Goal: Check status

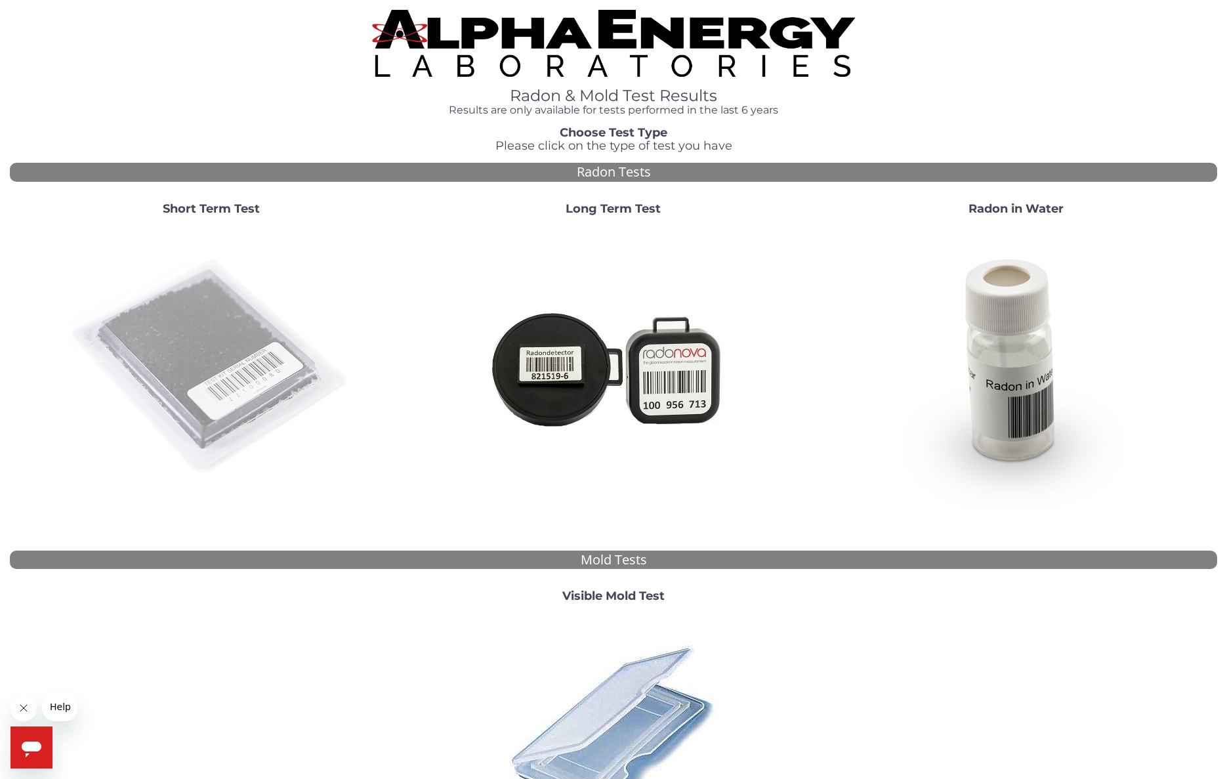
click at [214, 361] on img at bounding box center [211, 367] width 282 height 282
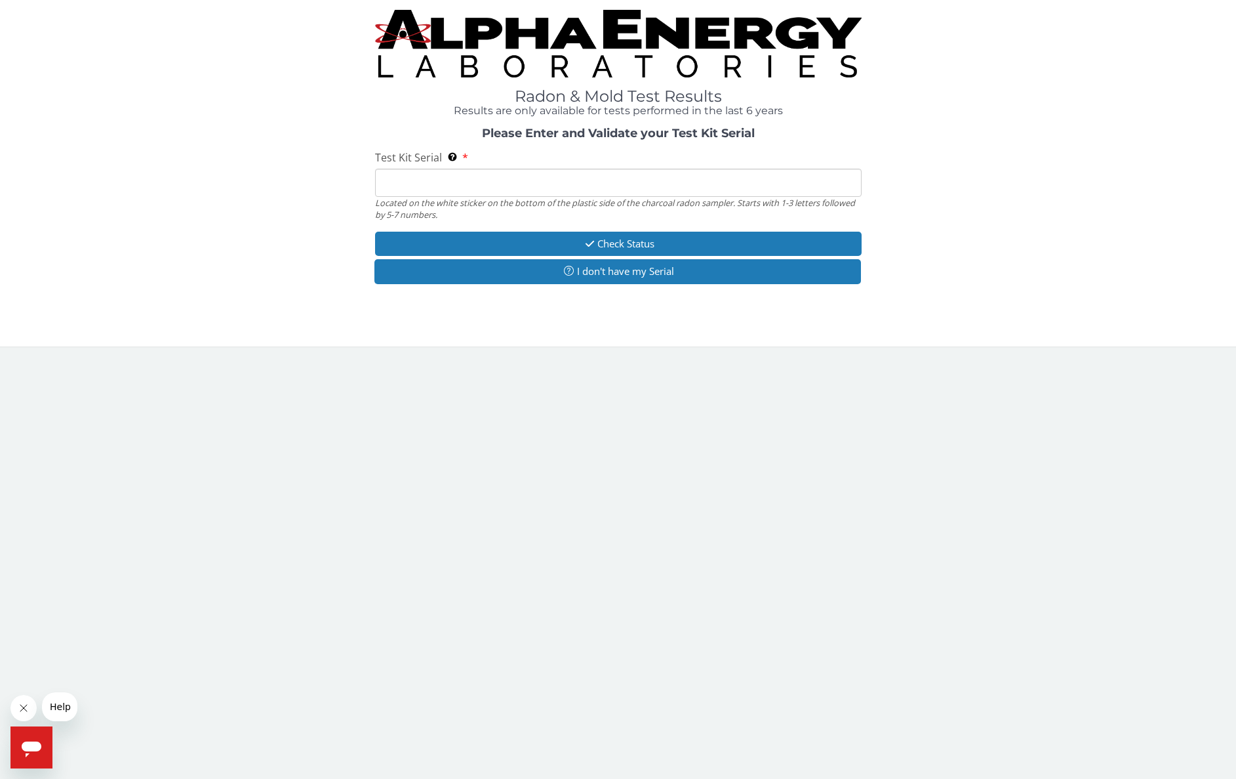
click at [477, 188] on input "Test Kit Serial Located on the white sticker on the bottom of the plastic side …" at bounding box center [618, 183] width 487 height 28
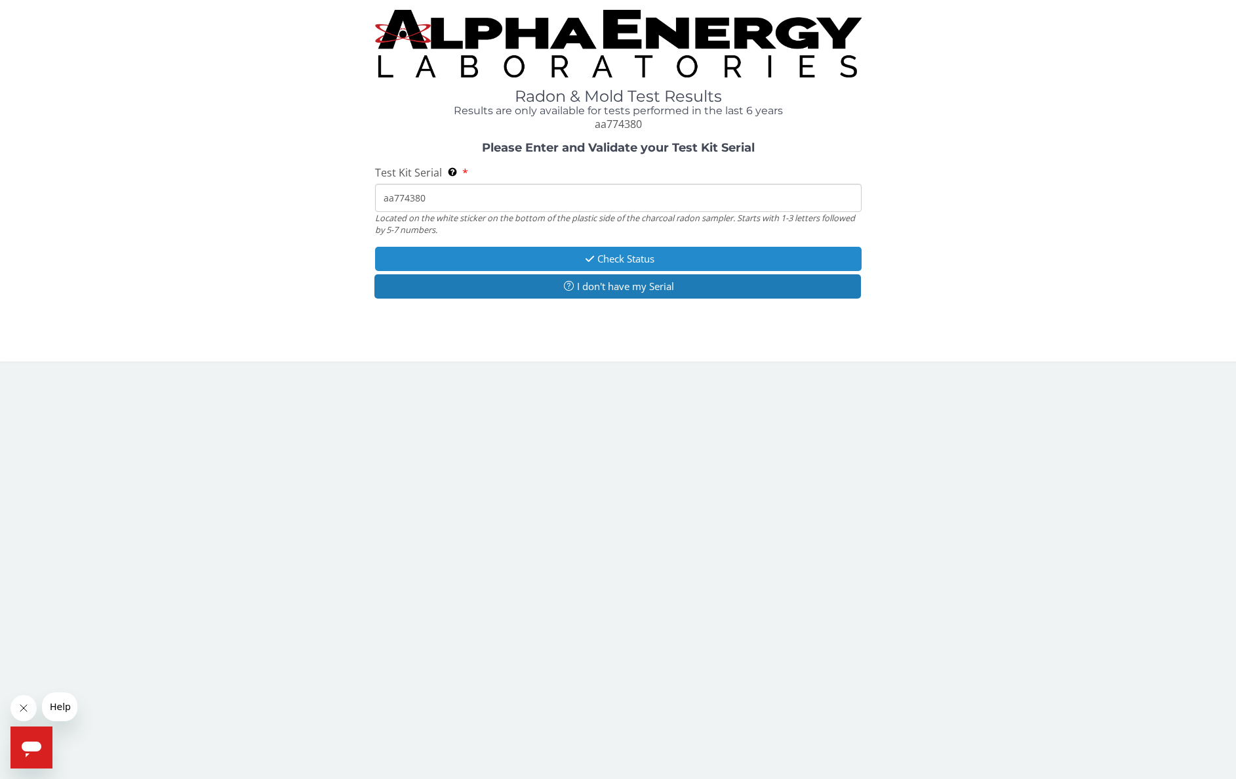
type input "aa774380"
click at [651, 253] on button "Check Status" at bounding box center [618, 259] width 487 height 24
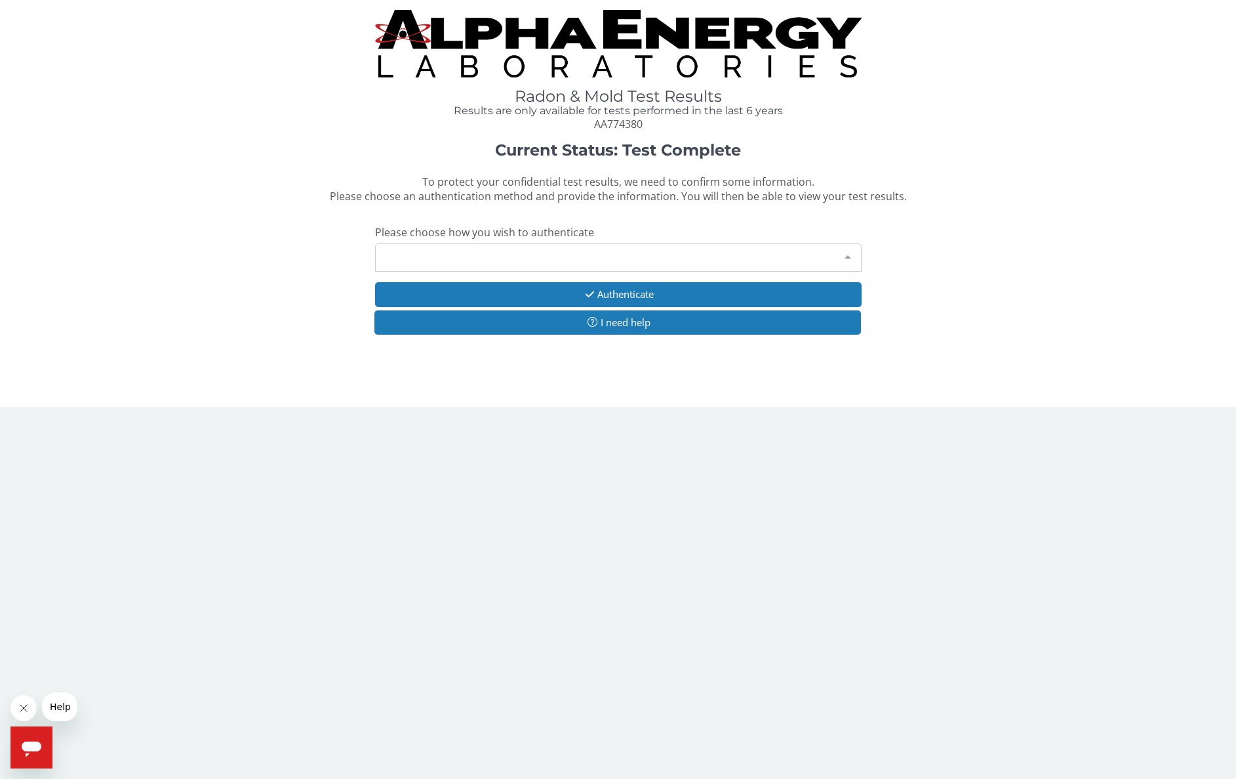
click at [447, 258] on div "Please make a selection" at bounding box center [618, 257] width 487 height 28
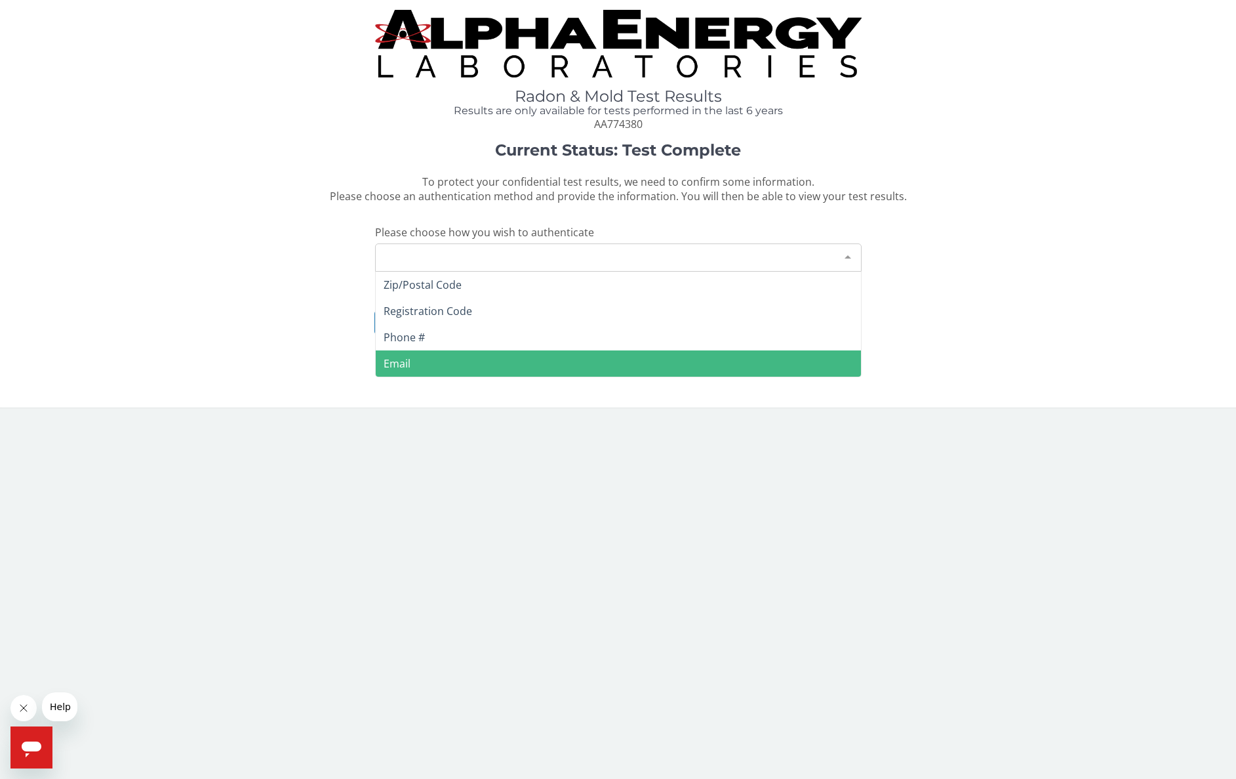
click at [415, 359] on span "Email" at bounding box center [618, 363] width 485 height 26
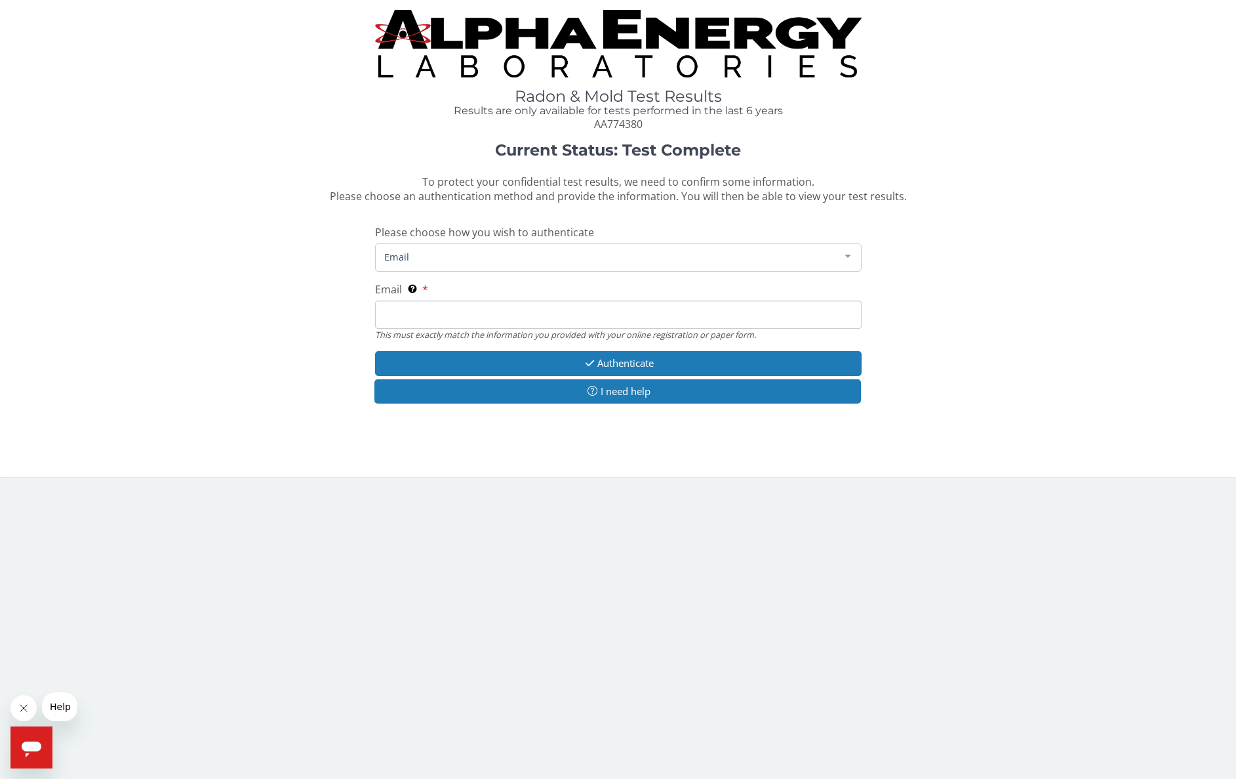
click at [426, 312] on input "Email This must exactly match the information you provided with your online reg…" at bounding box center [618, 314] width 487 height 28
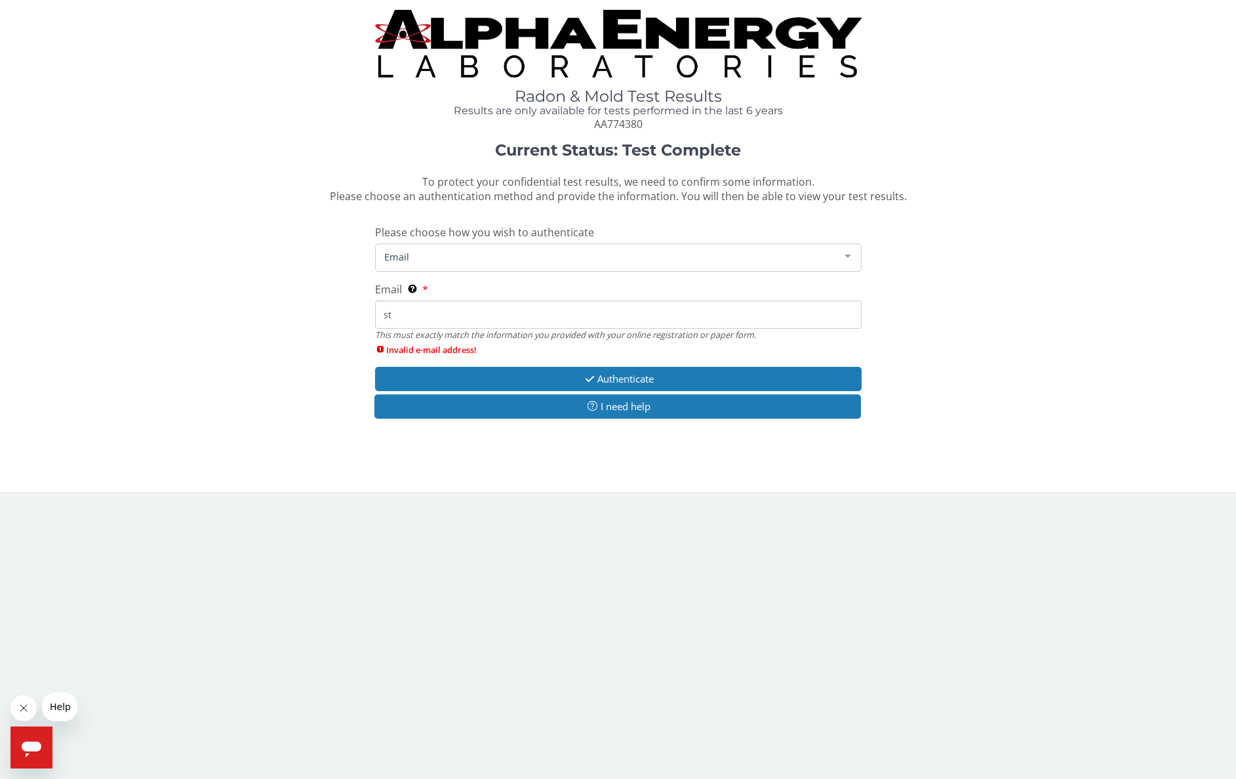
type input "s"
click at [470, 249] on span "Email" at bounding box center [608, 256] width 454 height 14
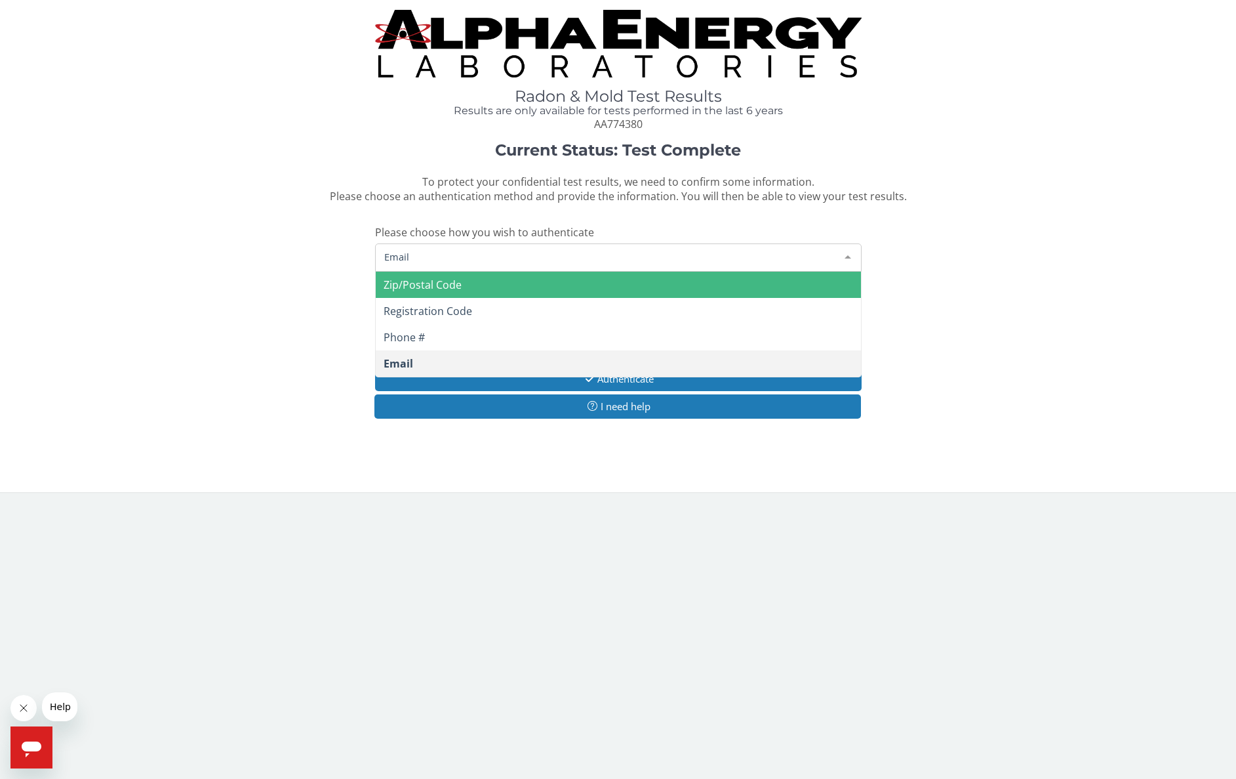
click at [421, 285] on span "Zip/Postal Code" at bounding box center [423, 284] width 78 height 14
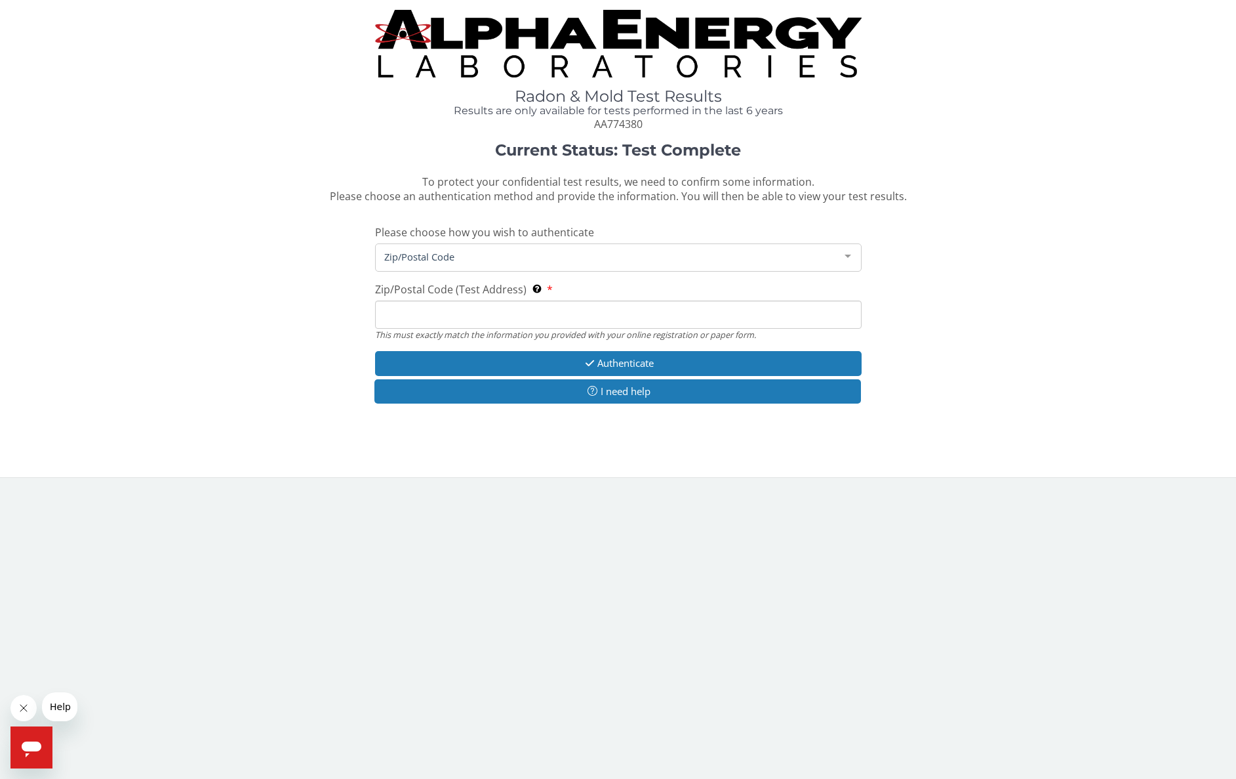
click at [428, 312] on input "Zip/Postal Code (Test Address) This must exactly match the information you prov…" at bounding box center [618, 314] width 487 height 28
type input "84042"
drag, startPoint x: 628, startPoint y: 361, endPoint x: 621, endPoint y: 359, distance: 7.5
click at [628, 361] on button "Authenticate" at bounding box center [618, 363] width 487 height 24
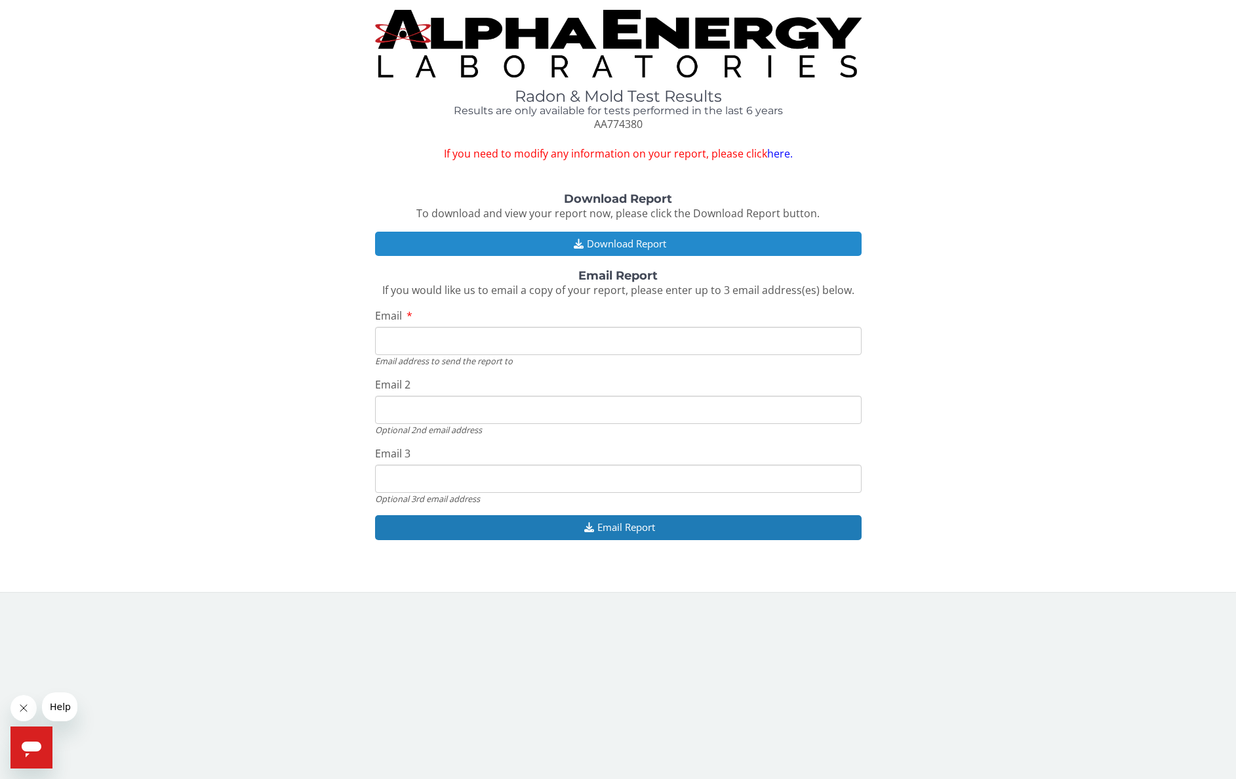
click at [605, 241] on button "Download Report" at bounding box center [618, 244] width 487 height 24
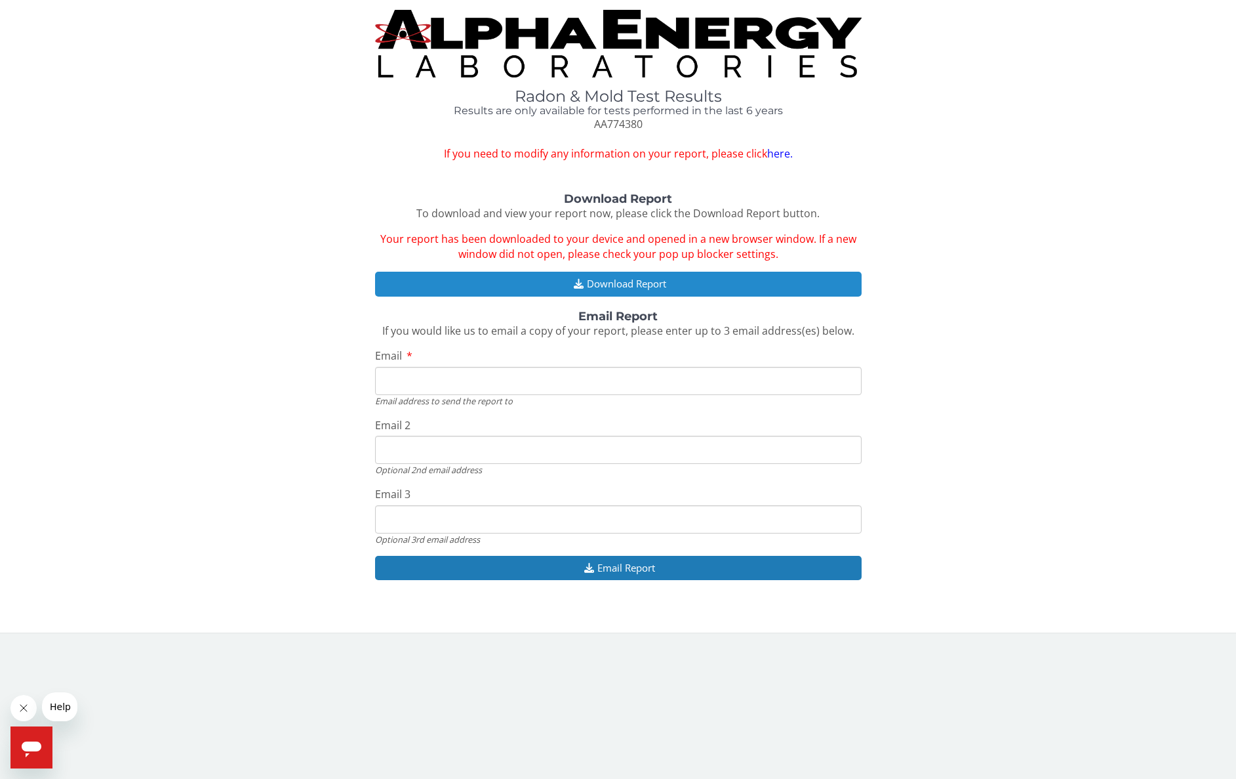
click at [607, 279] on button "Download Report" at bounding box center [618, 284] width 487 height 24
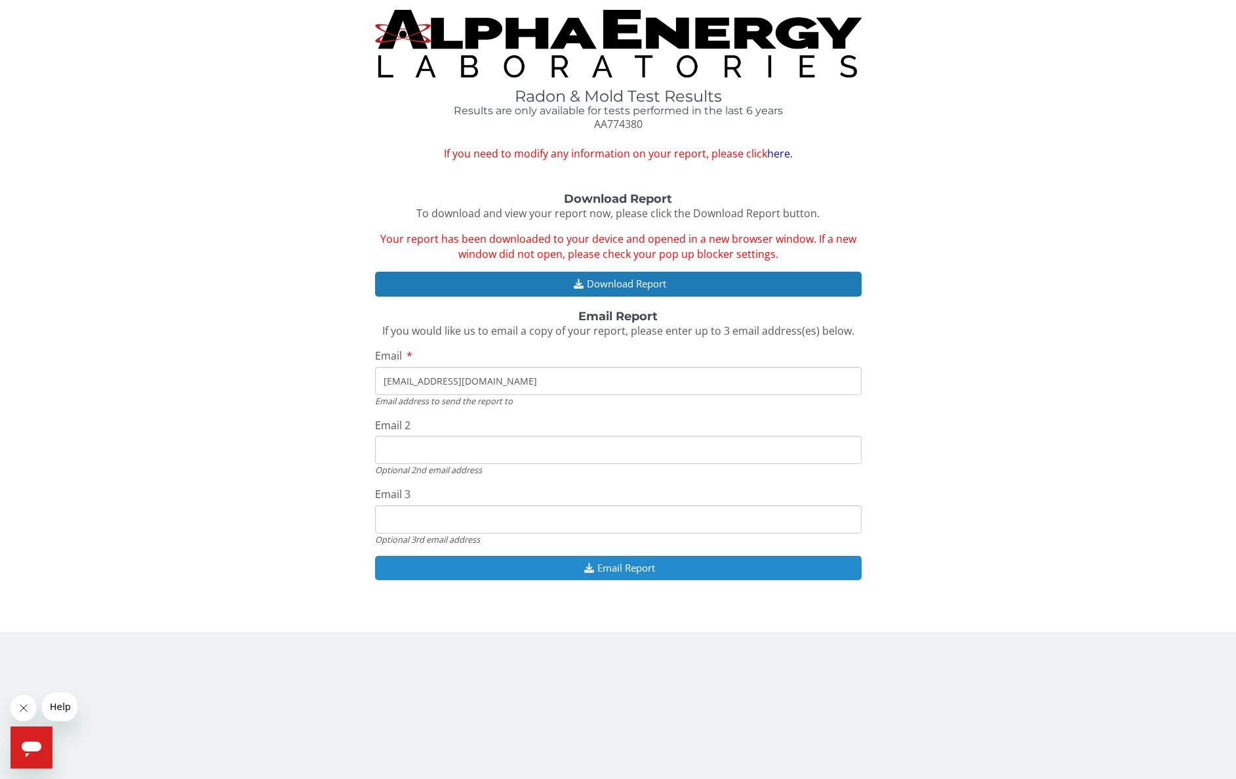
type input "[EMAIL_ADDRESS][DOMAIN_NAME]"
click at [598, 561] on button "Email Report" at bounding box center [618, 568] width 487 height 24
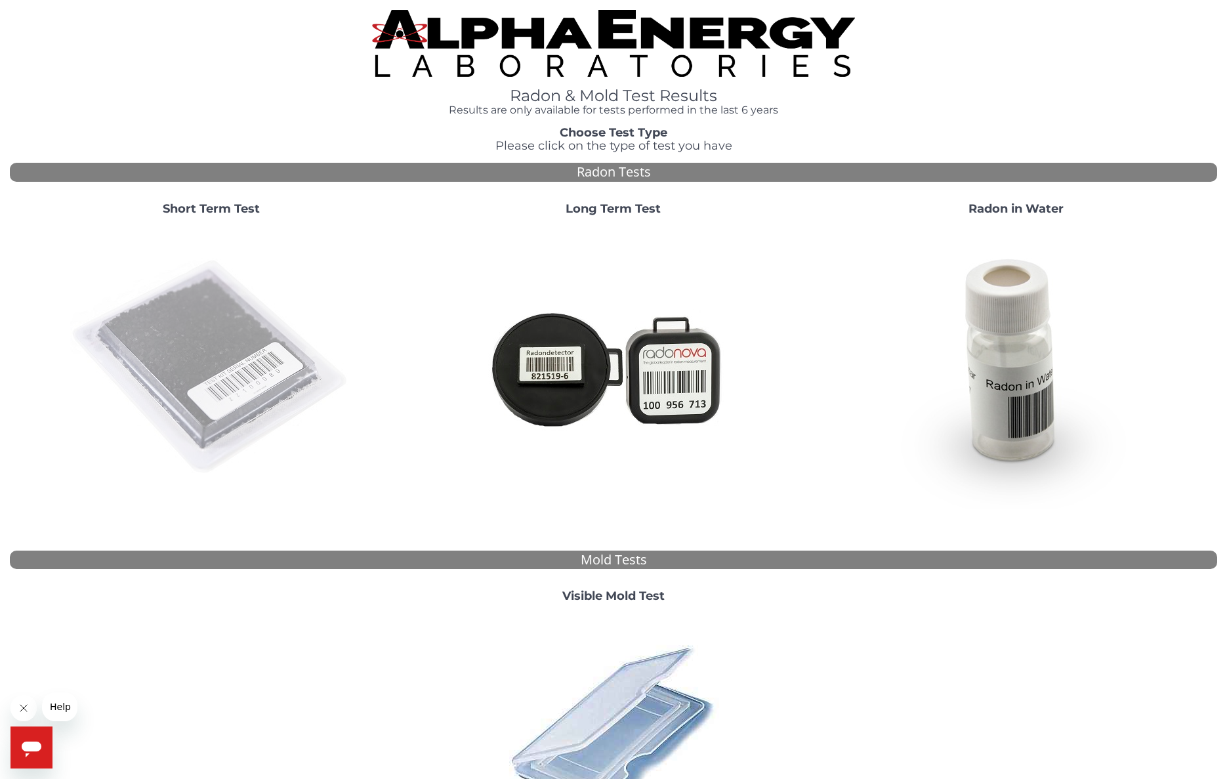
click at [197, 314] on img at bounding box center [211, 367] width 282 height 282
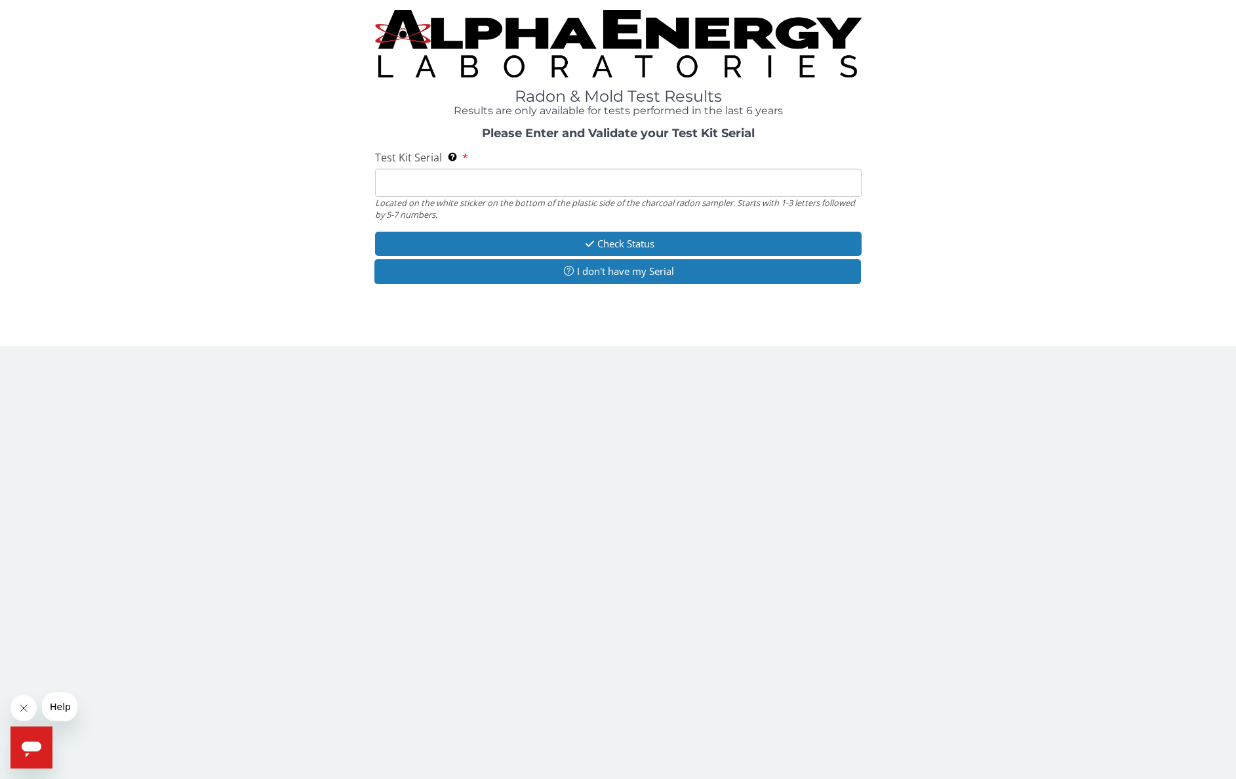
click at [425, 183] on input "Test Kit Serial Located on the white sticker on the bottom of the plastic side …" at bounding box center [618, 183] width 487 height 28
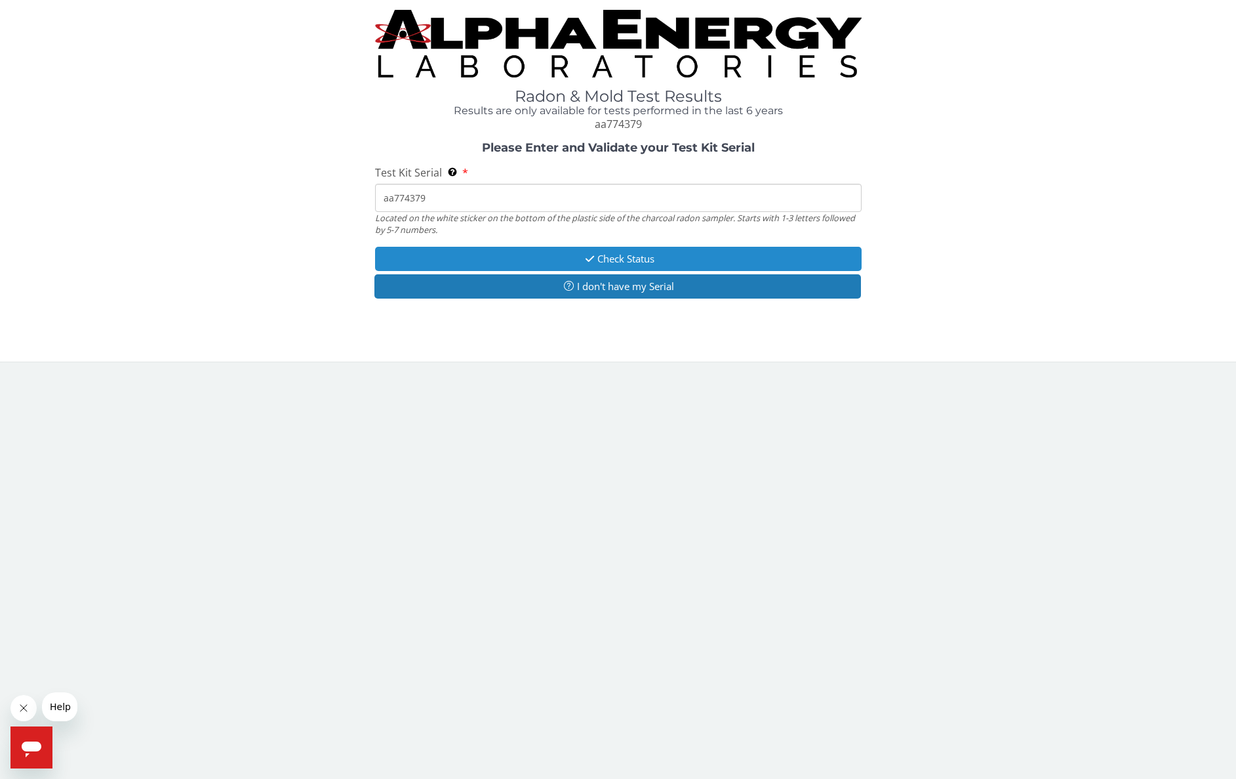
type input "aa774379"
click at [636, 254] on button "Check Status" at bounding box center [618, 259] width 487 height 24
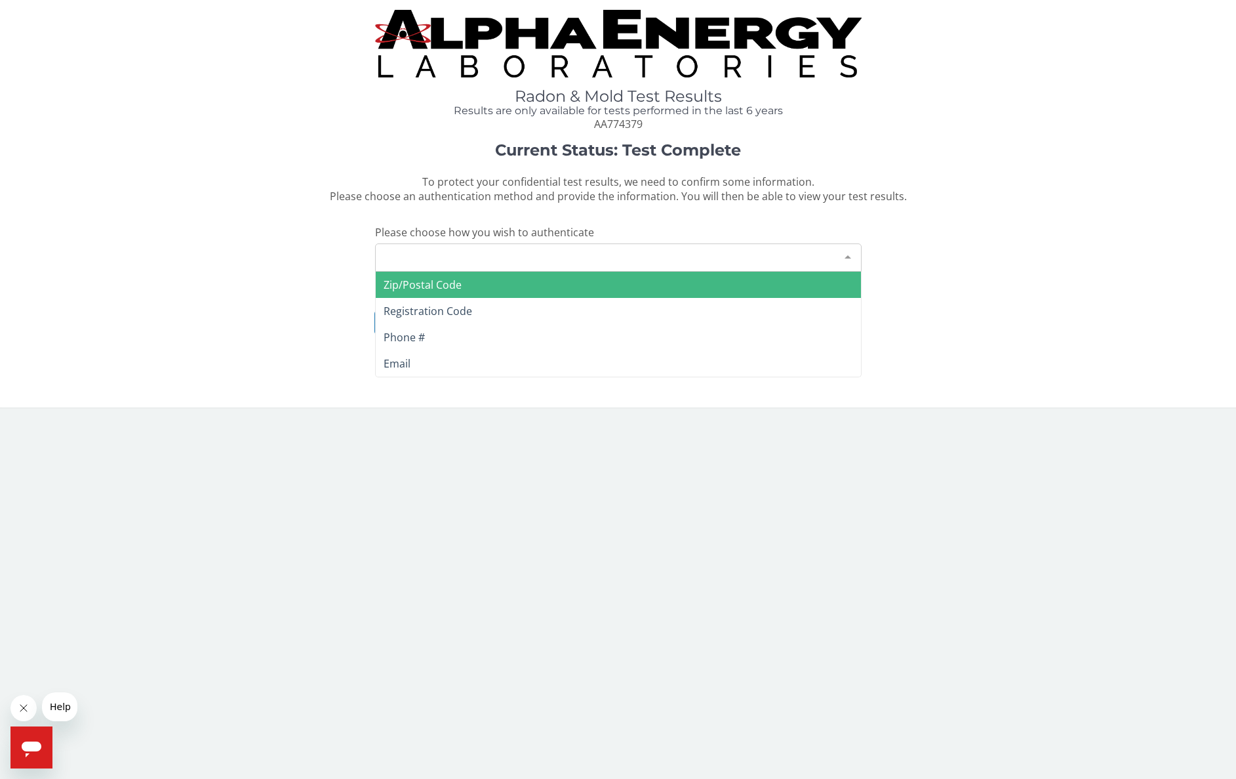
click at [505, 252] on div "Please make a selection" at bounding box center [618, 257] width 487 height 28
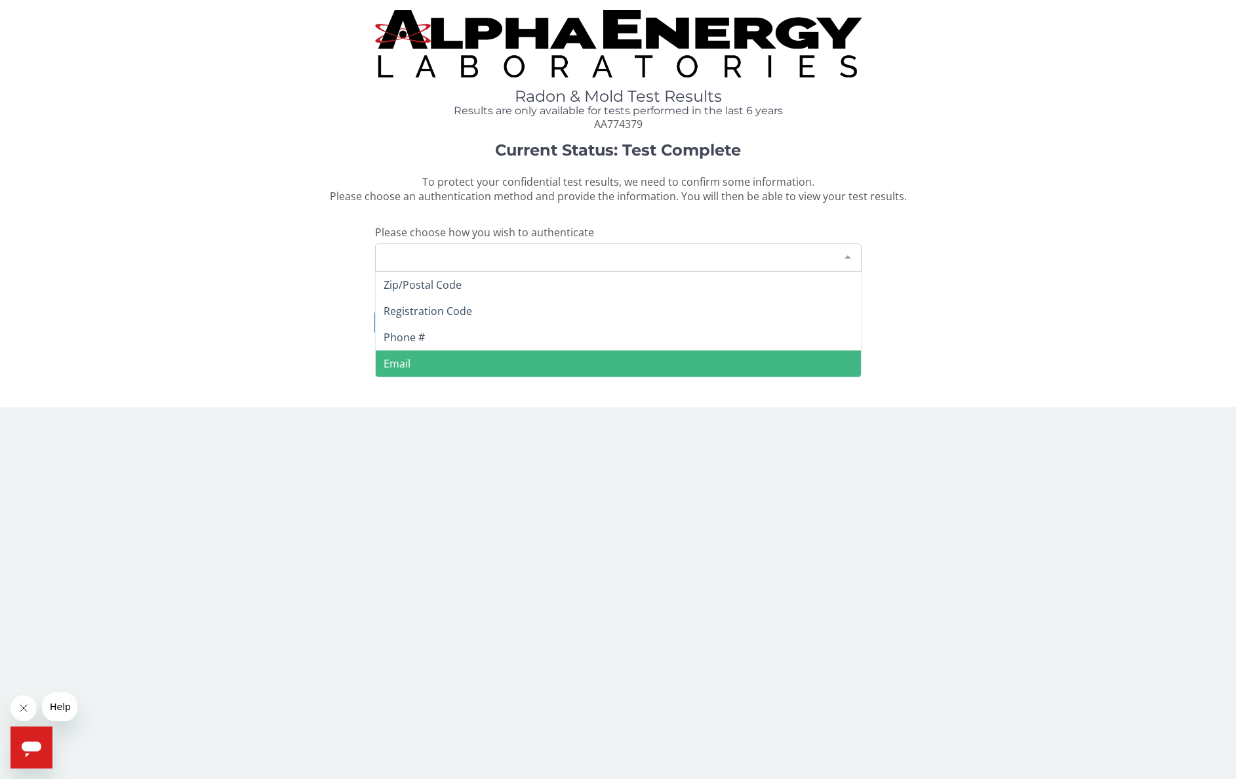
click at [411, 363] on span "Email" at bounding box center [618, 363] width 485 height 26
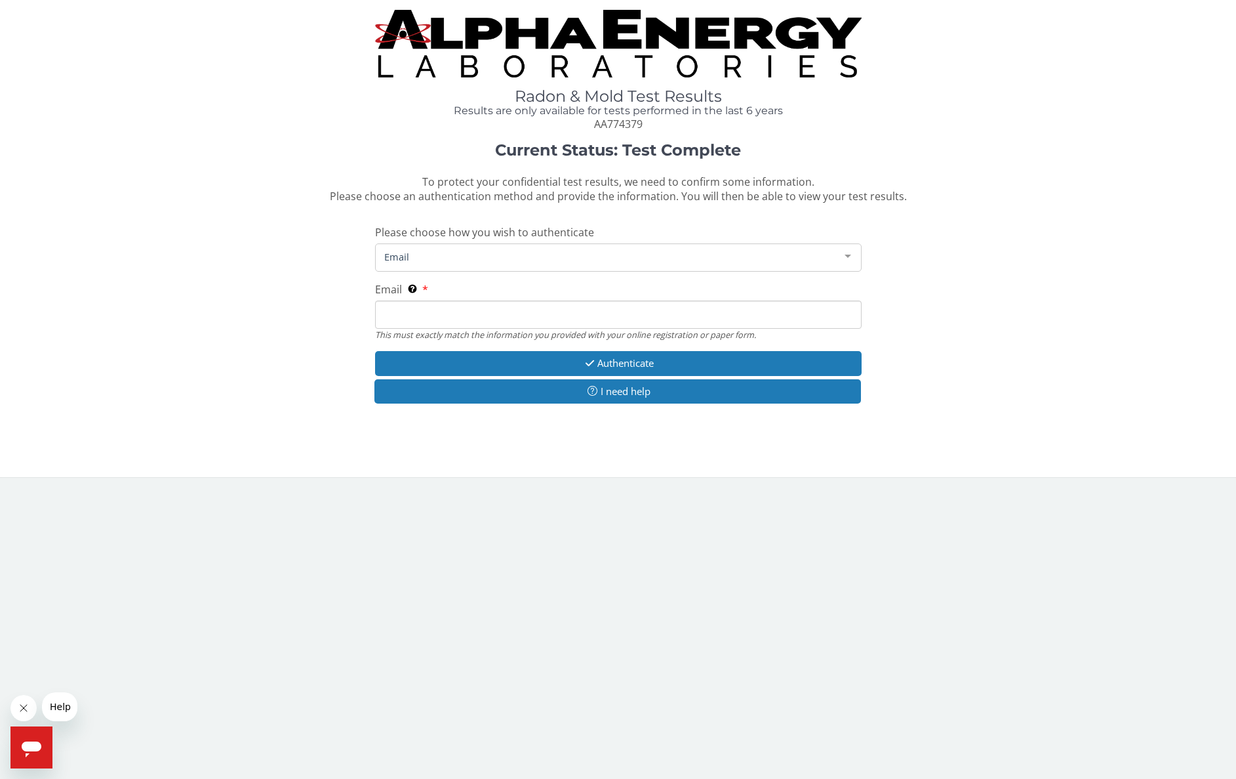
click at [415, 314] on input "Email This must exactly match the information you provided with your online reg…" at bounding box center [618, 314] width 487 height 28
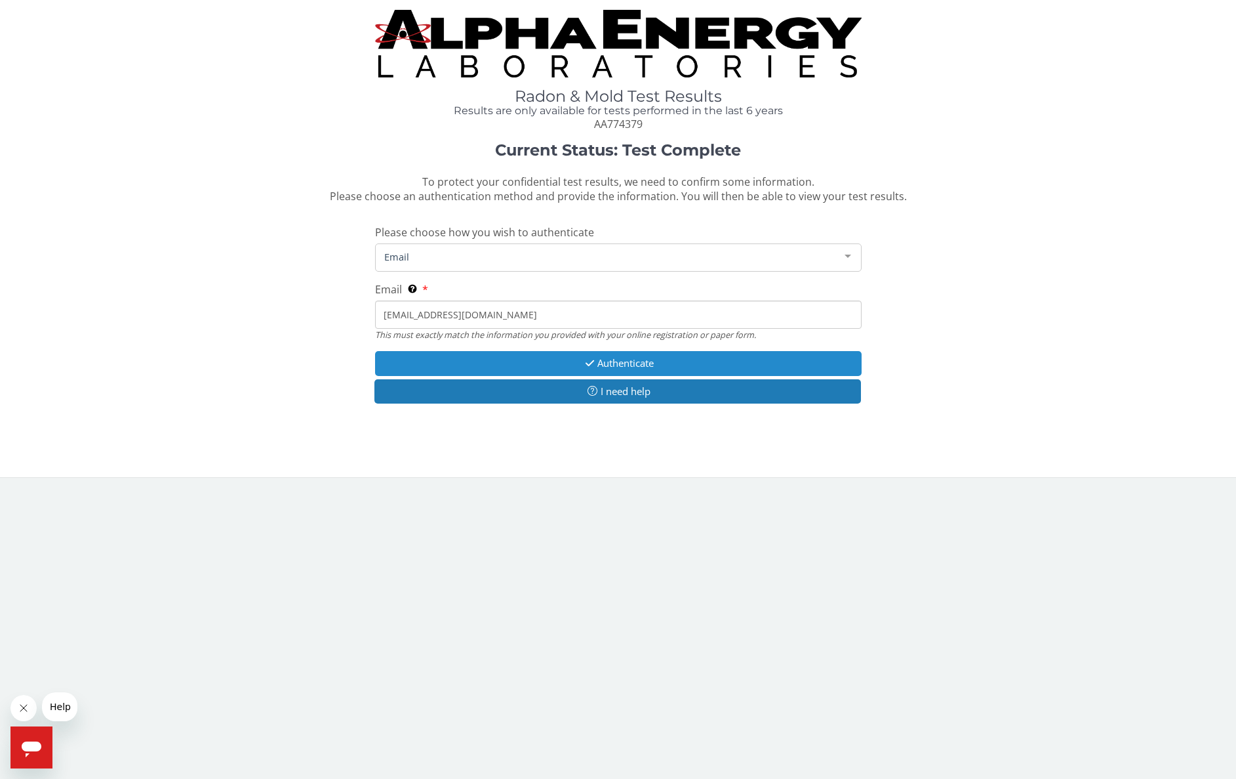
type input "[EMAIL_ADDRESS][DOMAIN_NAME]"
click at [631, 361] on button "Authenticate" at bounding box center [618, 363] width 487 height 24
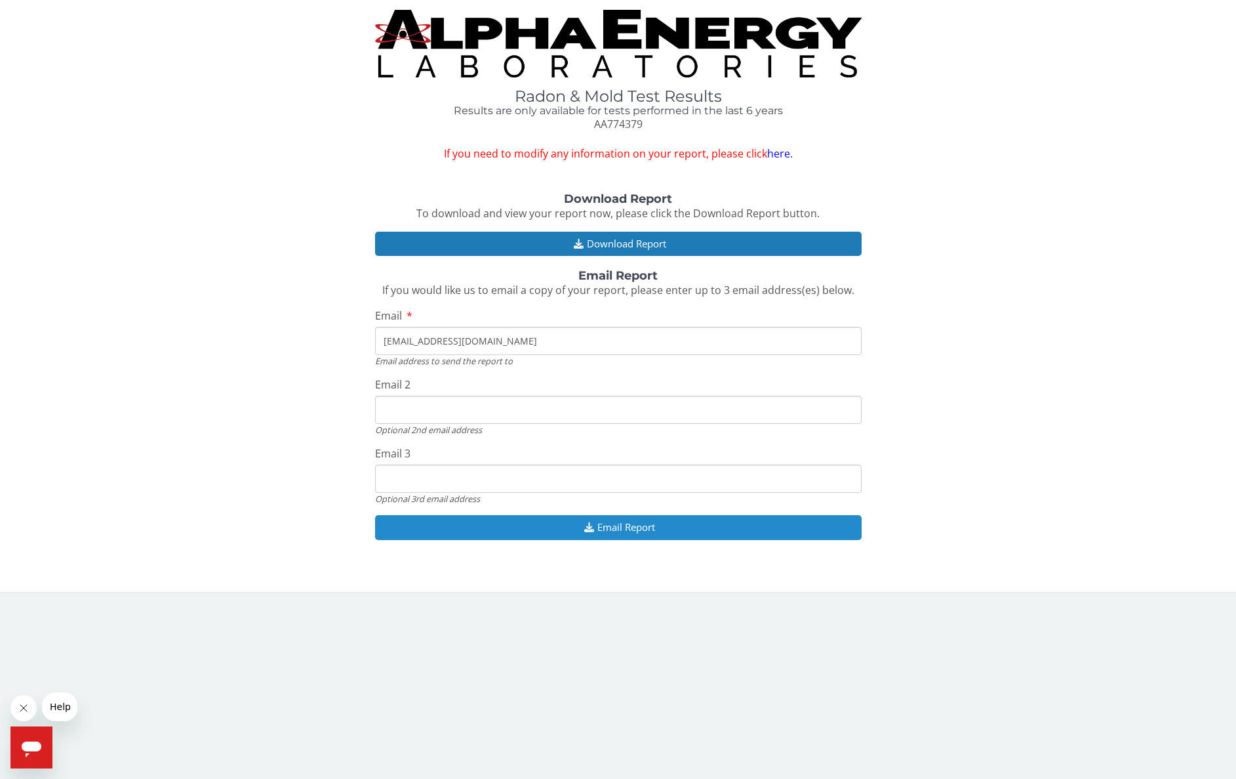
type input "[EMAIL_ADDRESS][DOMAIN_NAME]"
click at [603, 523] on button "Email Report" at bounding box center [618, 527] width 487 height 24
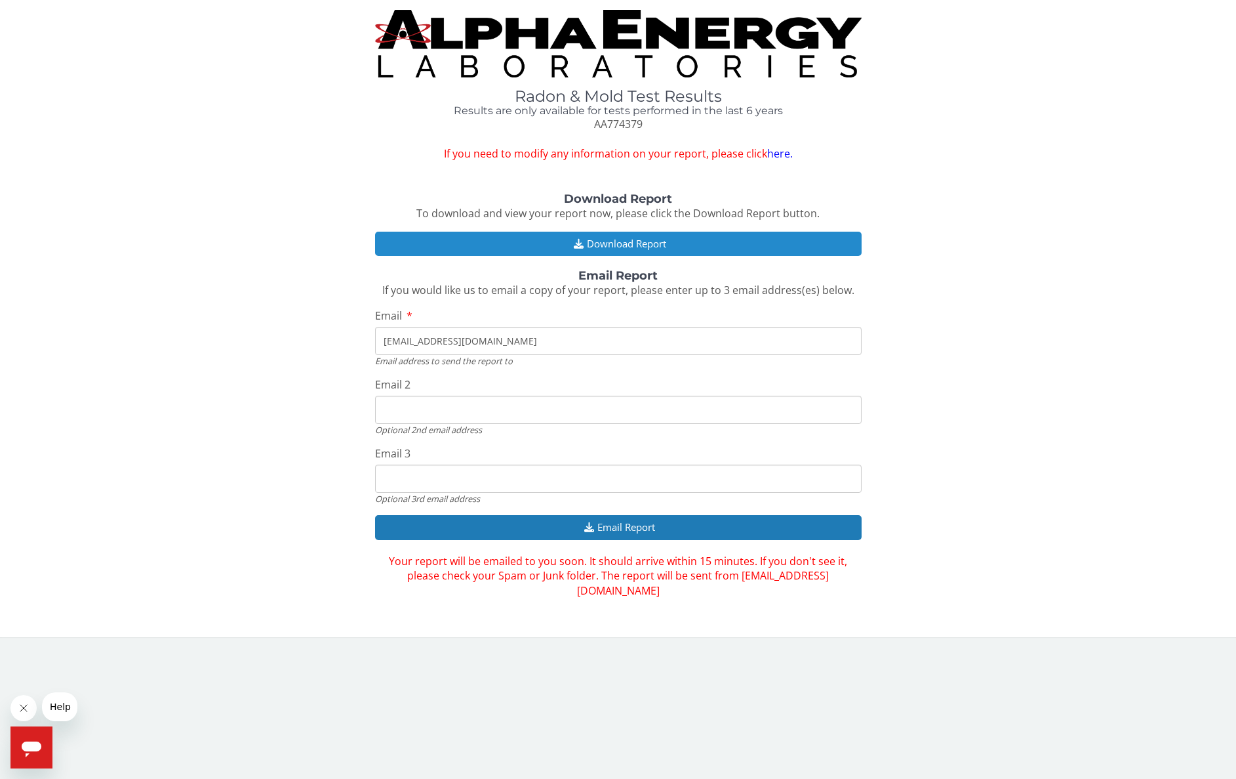
click at [600, 241] on button "Download Report" at bounding box center [618, 244] width 487 height 24
